Goal: Information Seeking & Learning: Check status

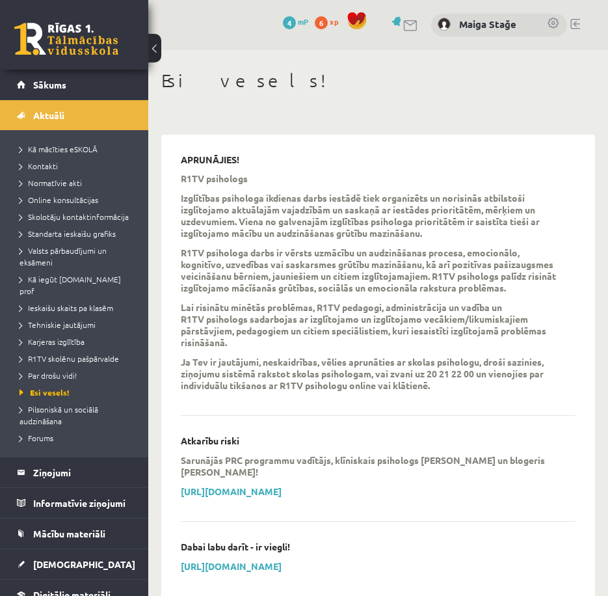
scroll to position [976, 0]
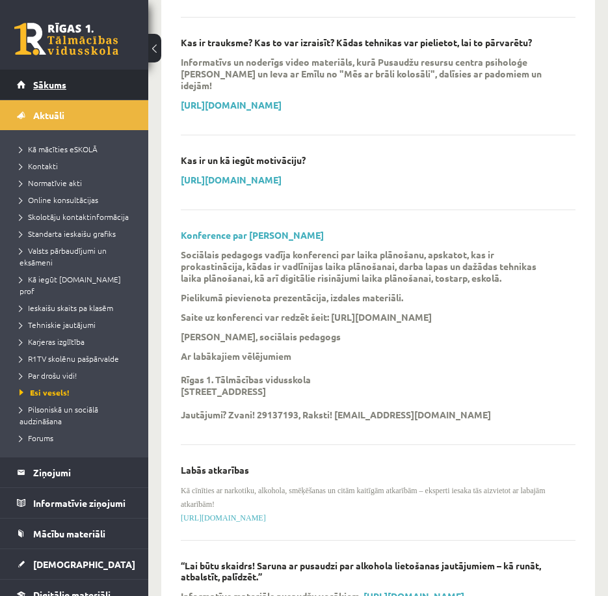
click at [49, 90] on link "Sākums" at bounding box center [74, 85] width 115 height 30
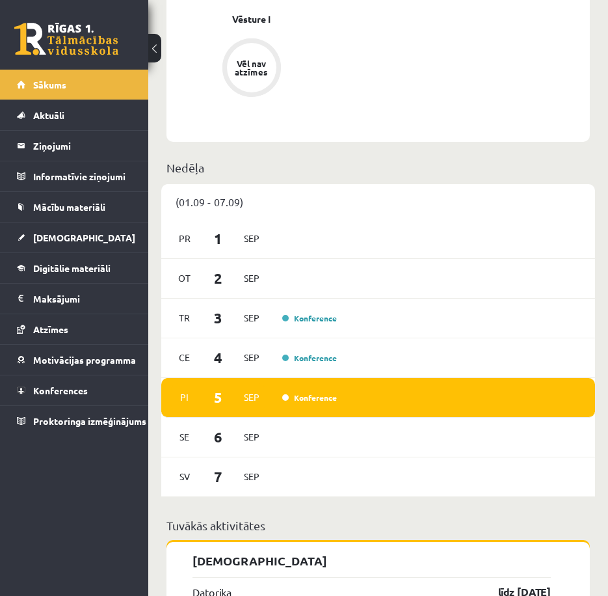
scroll to position [1106, 0]
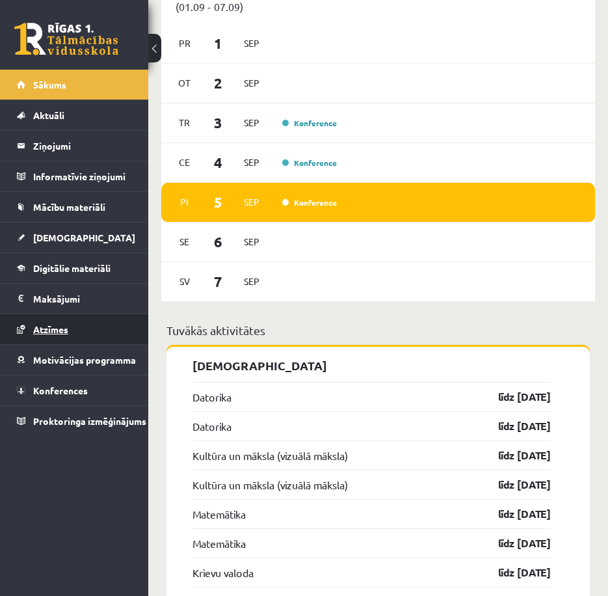
click at [64, 326] on span "Atzīmes" at bounding box center [50, 329] width 35 height 12
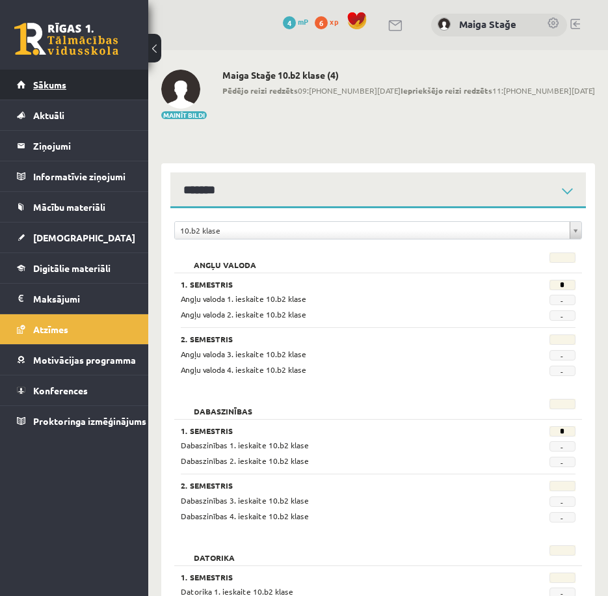
click at [18, 88] on link "Sākums" at bounding box center [74, 85] width 115 height 30
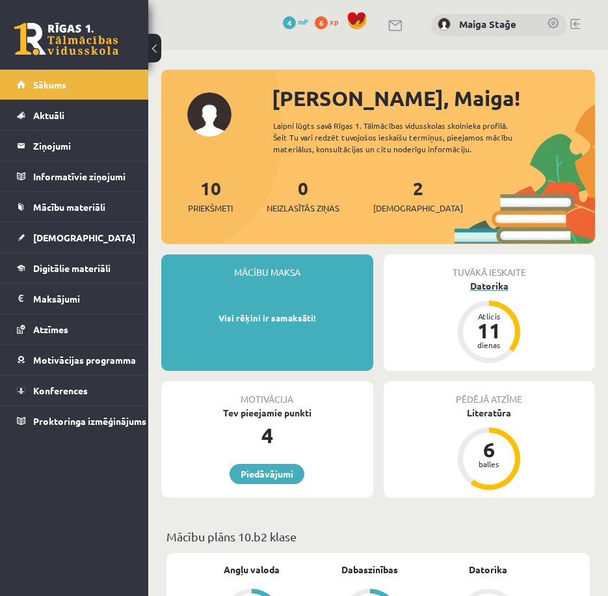
click at [482, 345] on div "dienas" at bounding box center [489, 345] width 39 height 8
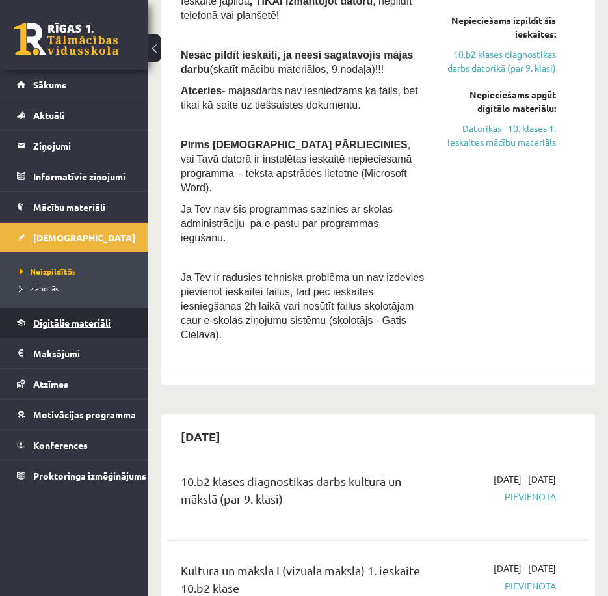
scroll to position [65, 0]
